Goal: Task Accomplishment & Management: Manage account settings

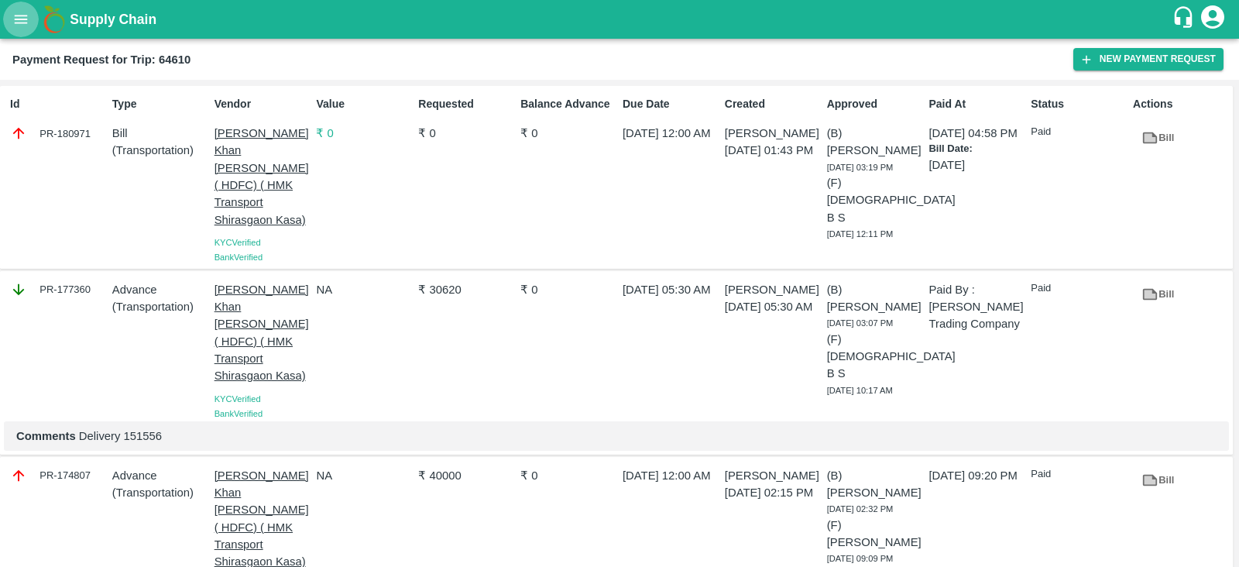
click at [23, 22] on icon "open drawer" at bounding box center [21, 19] width 13 height 9
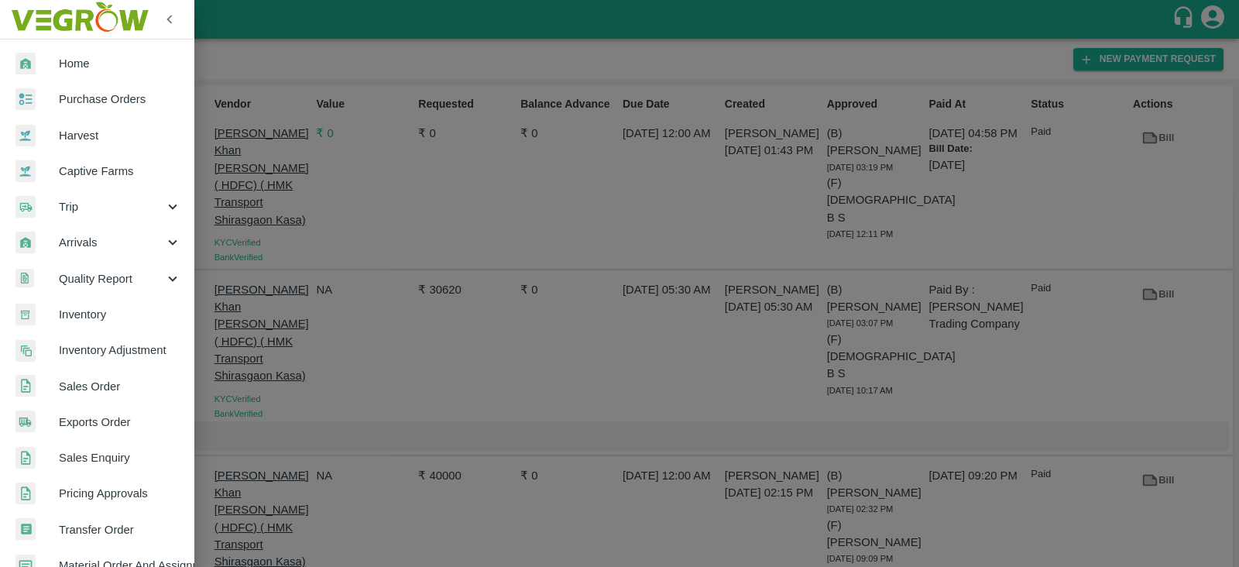
scroll to position [314, 0]
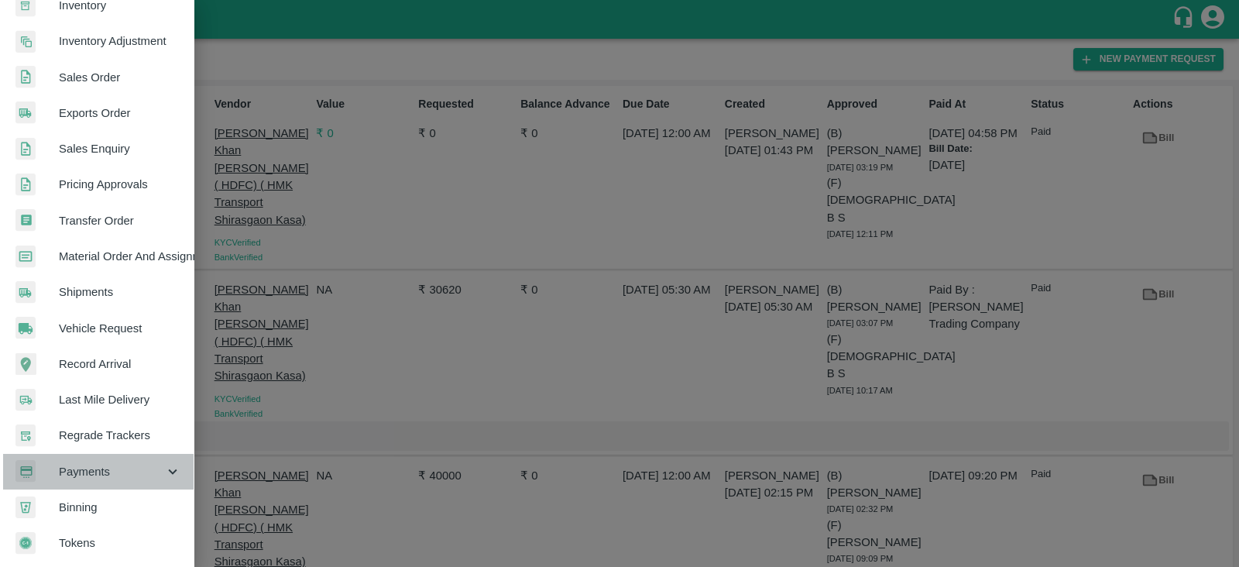
click at [110, 465] on span "Payments" at bounding box center [111, 471] width 105 height 17
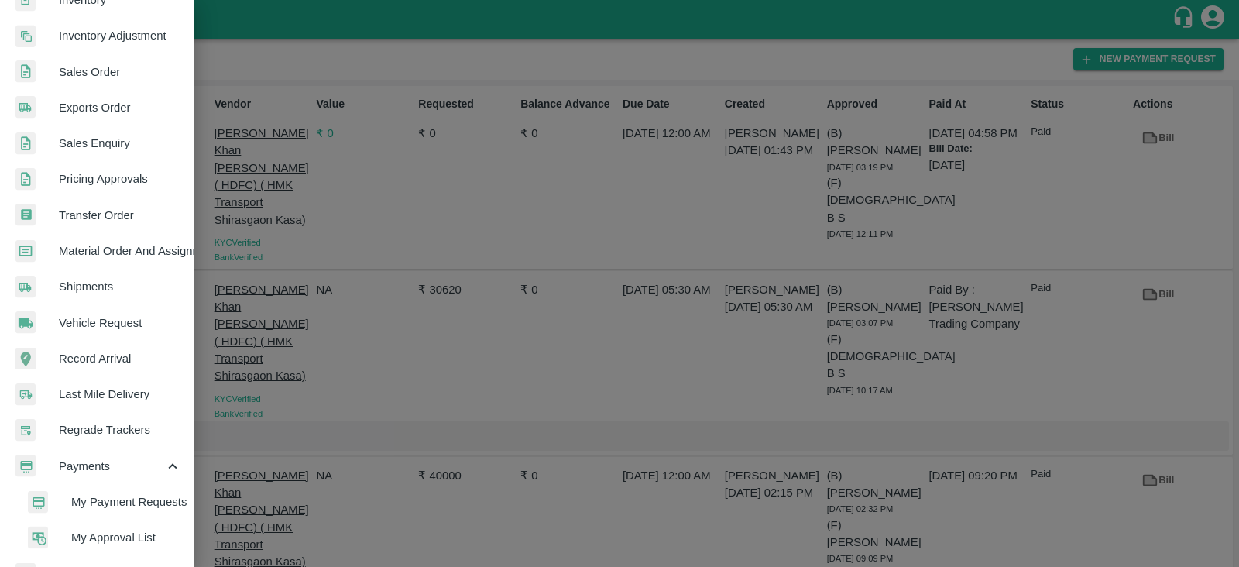
click at [128, 540] on span "My Approval List" at bounding box center [126, 537] width 110 height 17
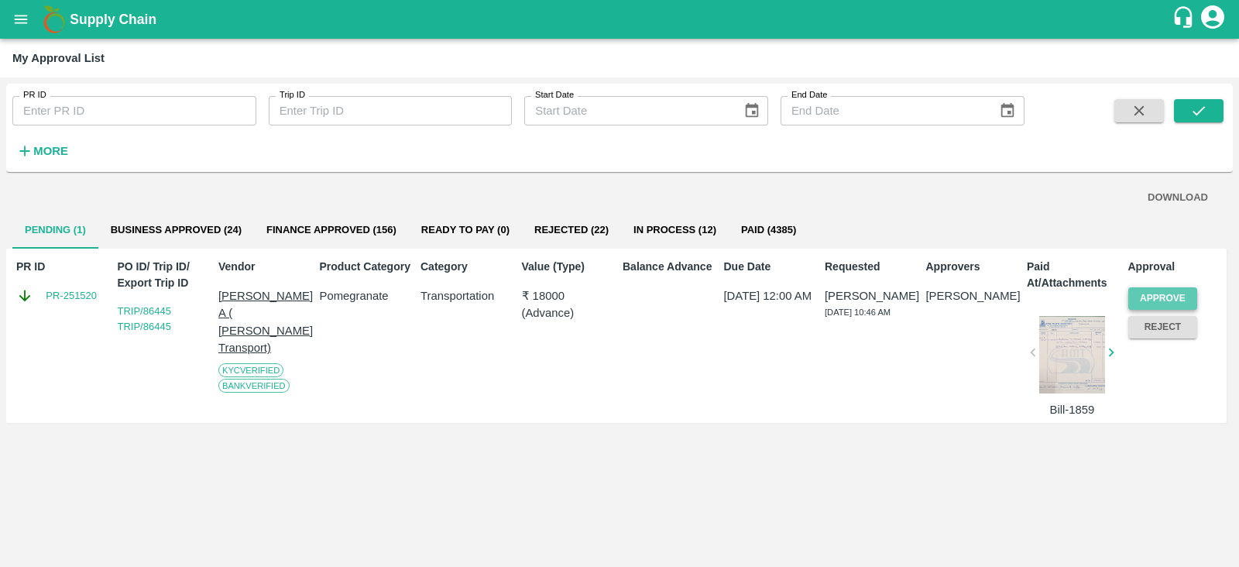
click at [1145, 292] on button "Approve" at bounding box center [1163, 298] width 70 height 22
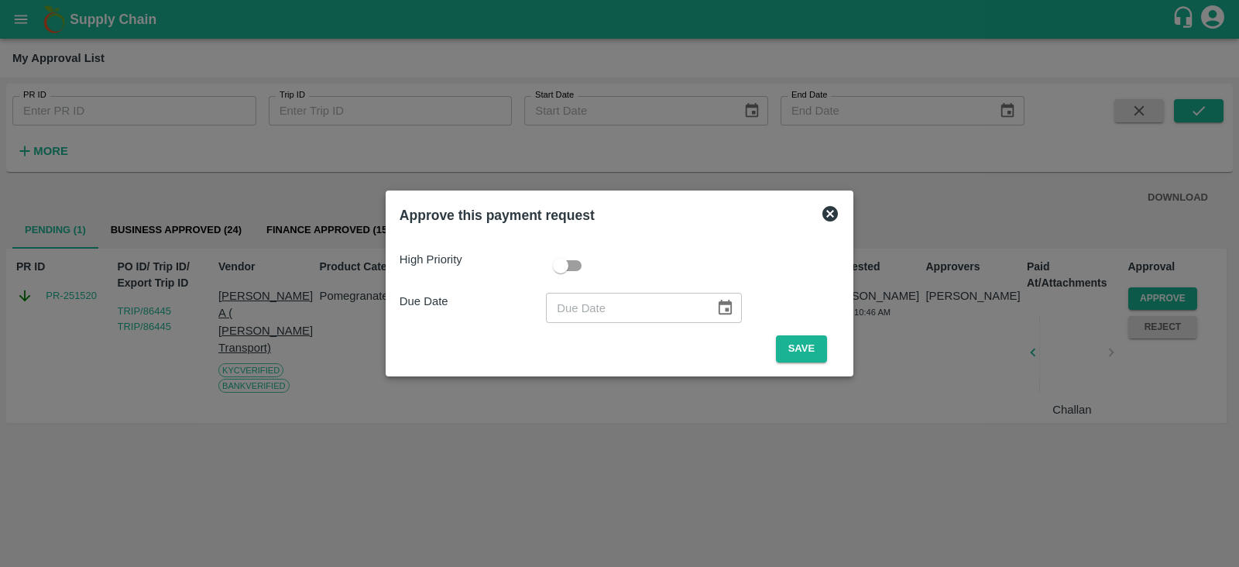
click at [565, 265] on input "checkbox" at bounding box center [561, 265] width 88 height 29
checkbox input "true"
click at [716, 307] on icon "Choose date" at bounding box center [724, 307] width 17 height 17
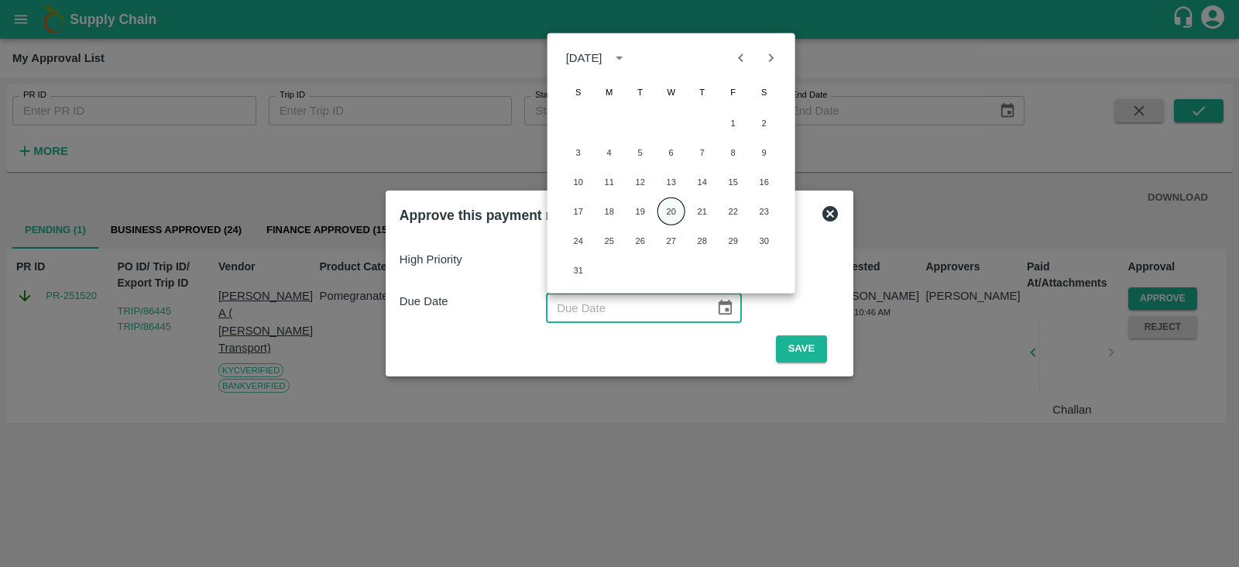
click at [671, 207] on button "20" at bounding box center [671, 211] width 28 height 28
type input "[DATE]"
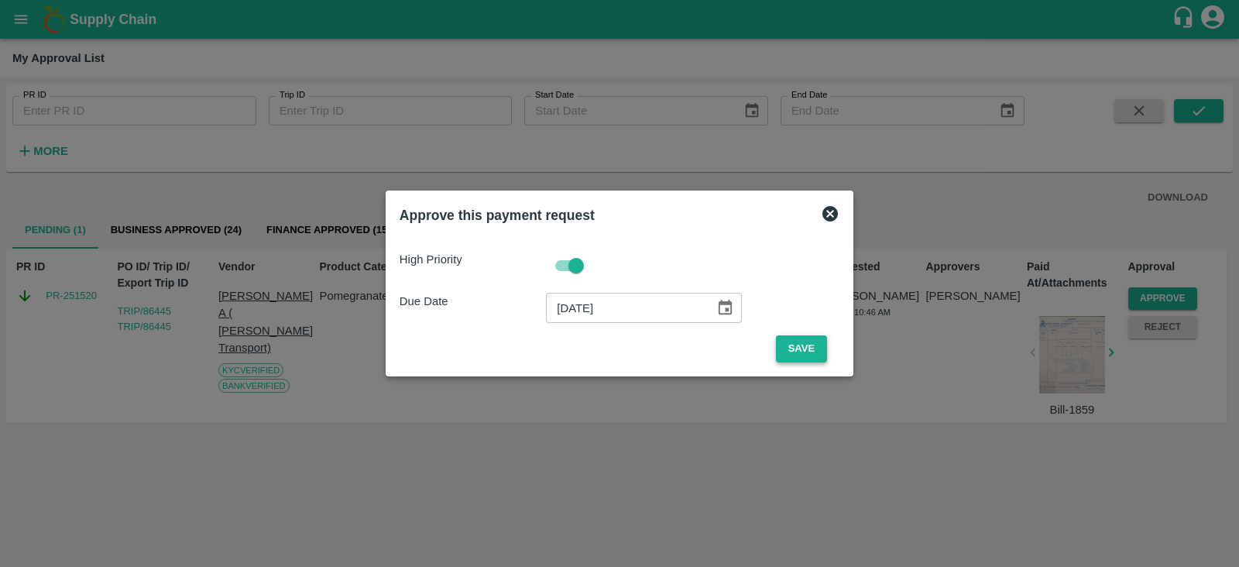
click at [782, 345] on button "Save" at bounding box center [801, 348] width 51 height 27
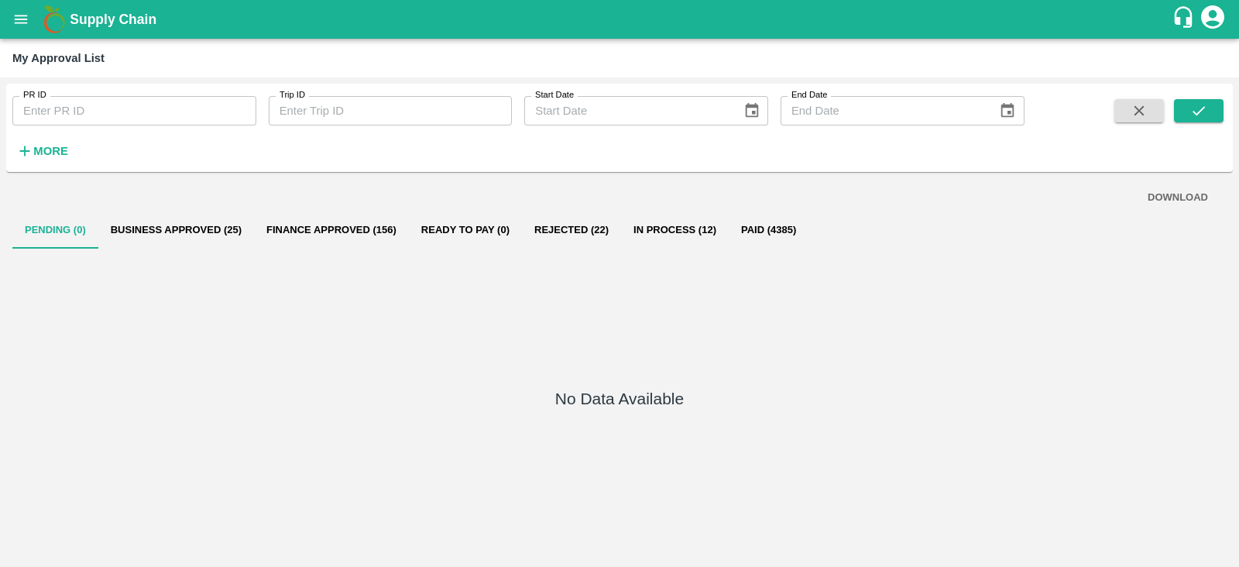
click at [67, 110] on input "PR ID" at bounding box center [134, 110] width 244 height 29
paste input "250822"
click at [1196, 117] on icon "submit" at bounding box center [1198, 110] width 17 height 17
click at [647, 245] on button "In Process (1)" at bounding box center [650, 229] width 102 height 37
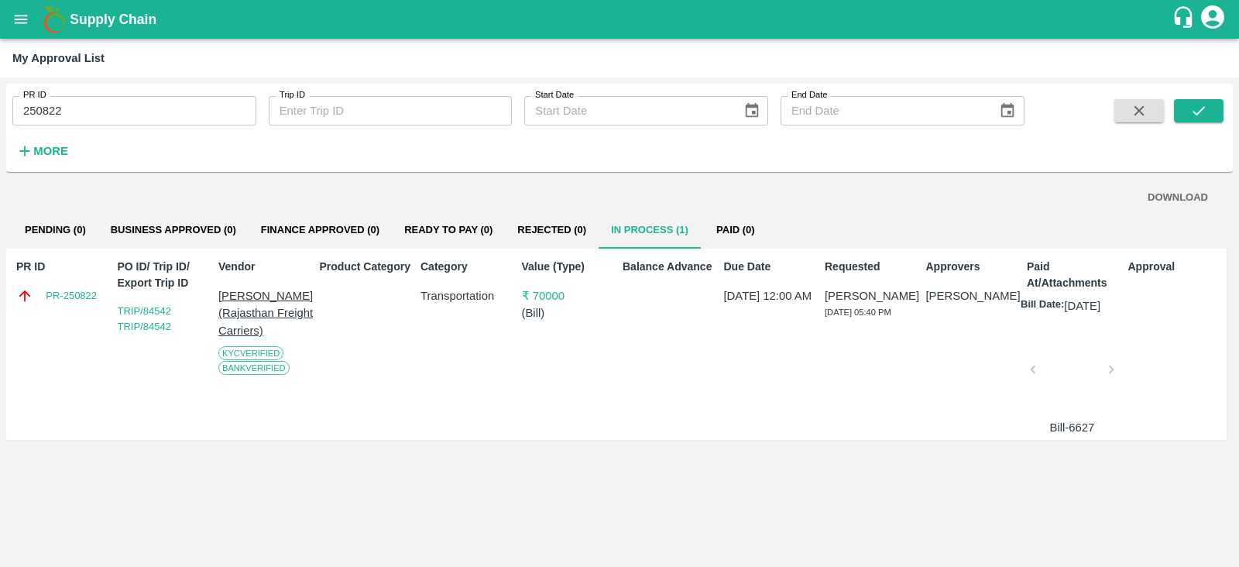
click at [54, 108] on input "250822" at bounding box center [134, 110] width 244 height 29
paste input "text"
type input "251218"
click at [1206, 102] on icon "submit" at bounding box center [1198, 110] width 17 height 17
